Goal: Use online tool/utility

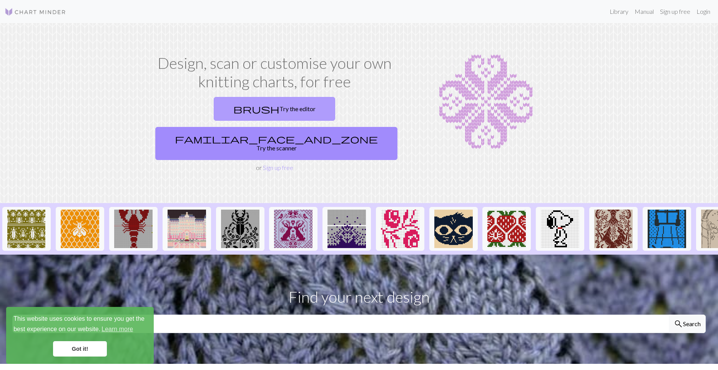
click at [214, 108] on link "brush Try the editor" at bounding box center [274, 109] width 121 height 24
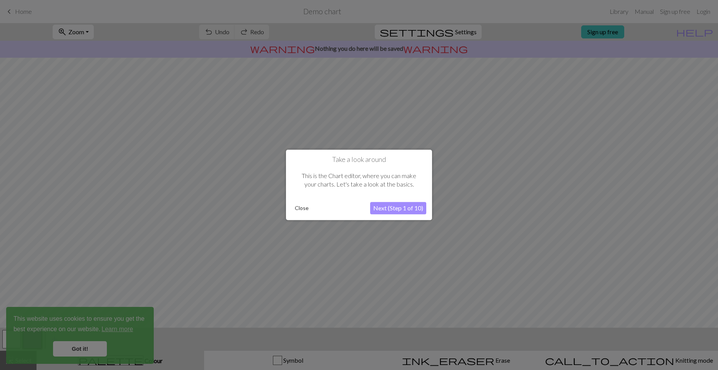
click at [302, 207] on button "Close" at bounding box center [302, 209] width 20 height 12
